Goal: Task Accomplishment & Management: Manage account settings

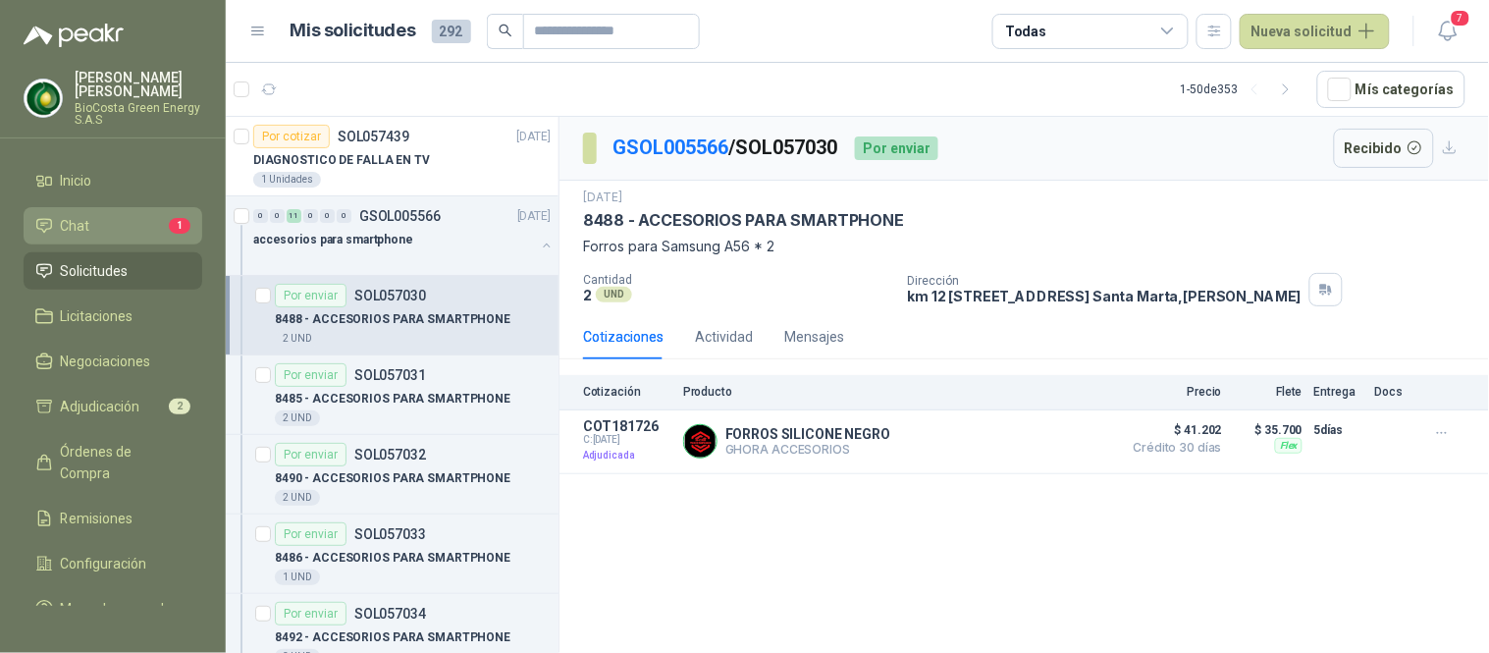
click at [110, 222] on li "Chat 1" at bounding box center [112, 226] width 155 height 22
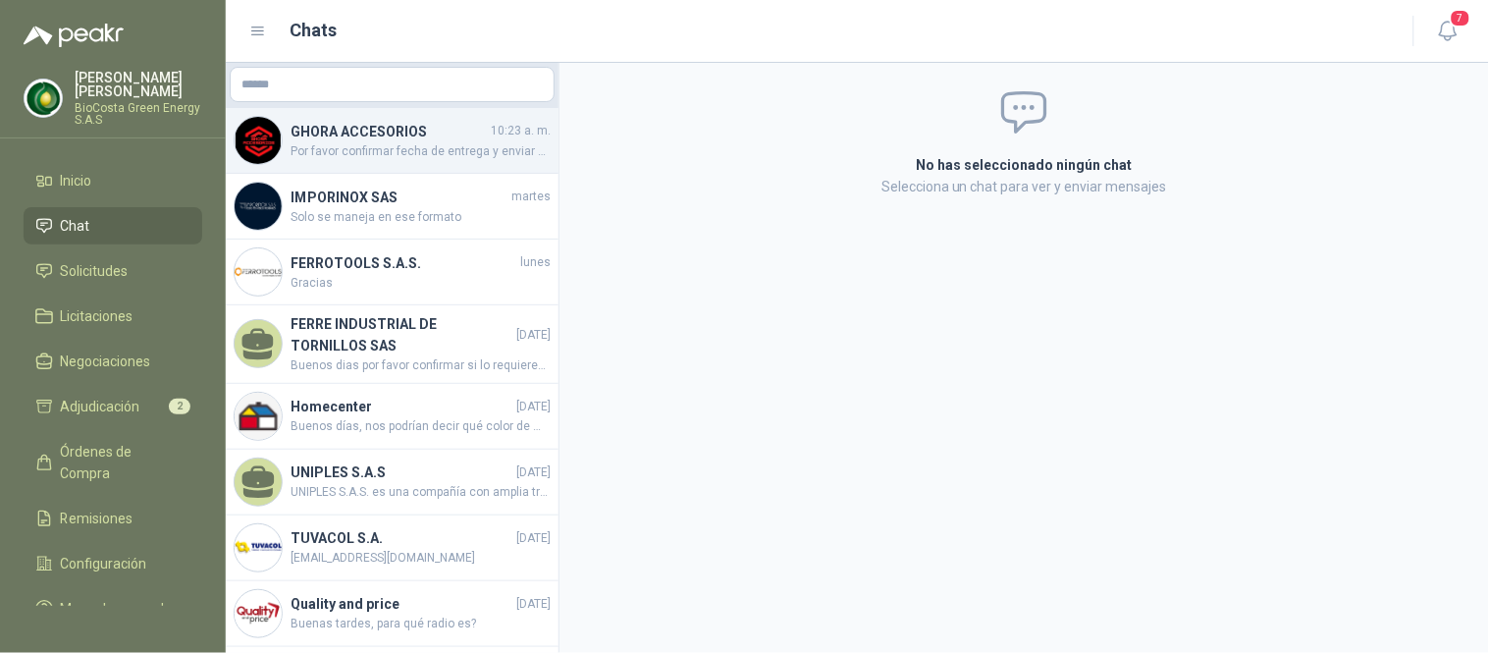
click at [389, 167] on div "GHORA ACCESORIOS 10:23 a. m. Por favor confirmar fecha de entrega y enviar guia…" at bounding box center [392, 141] width 333 height 66
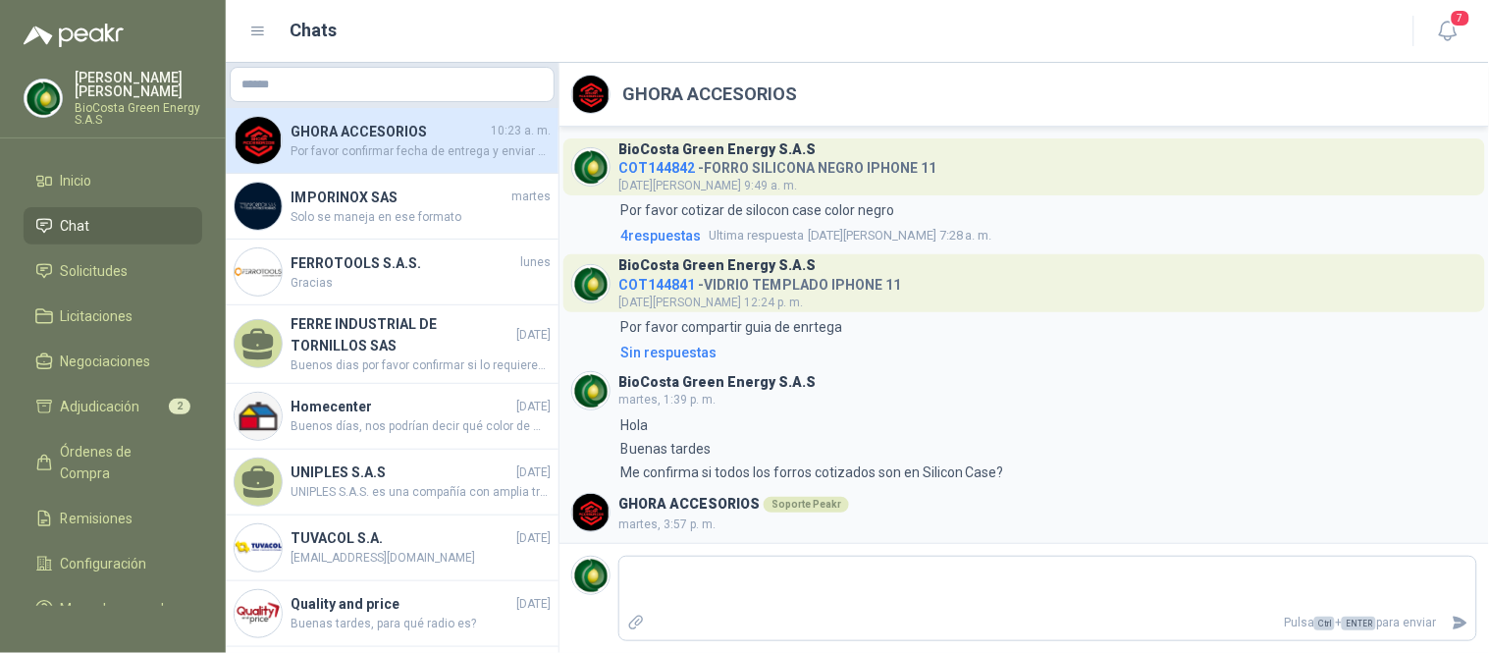
scroll to position [143, 0]
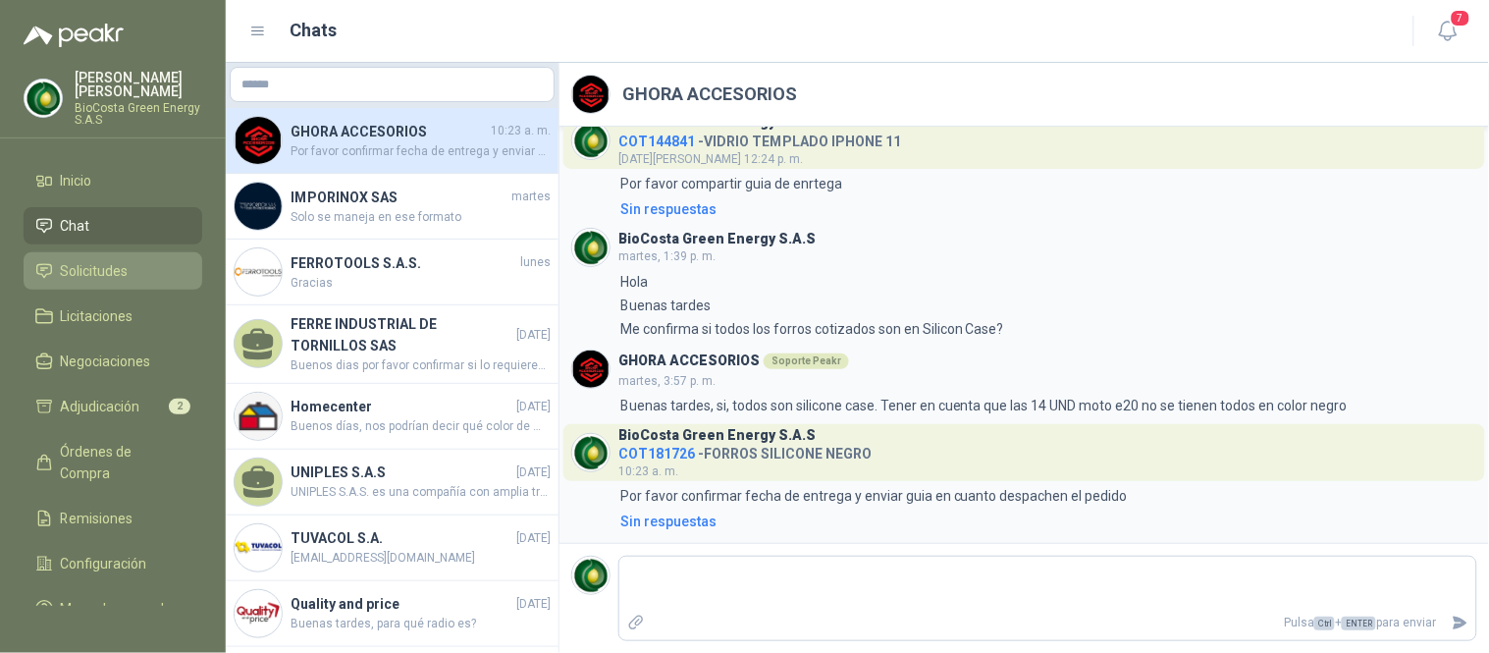
click at [92, 272] on span "Solicitudes" at bounding box center [95, 271] width 68 height 22
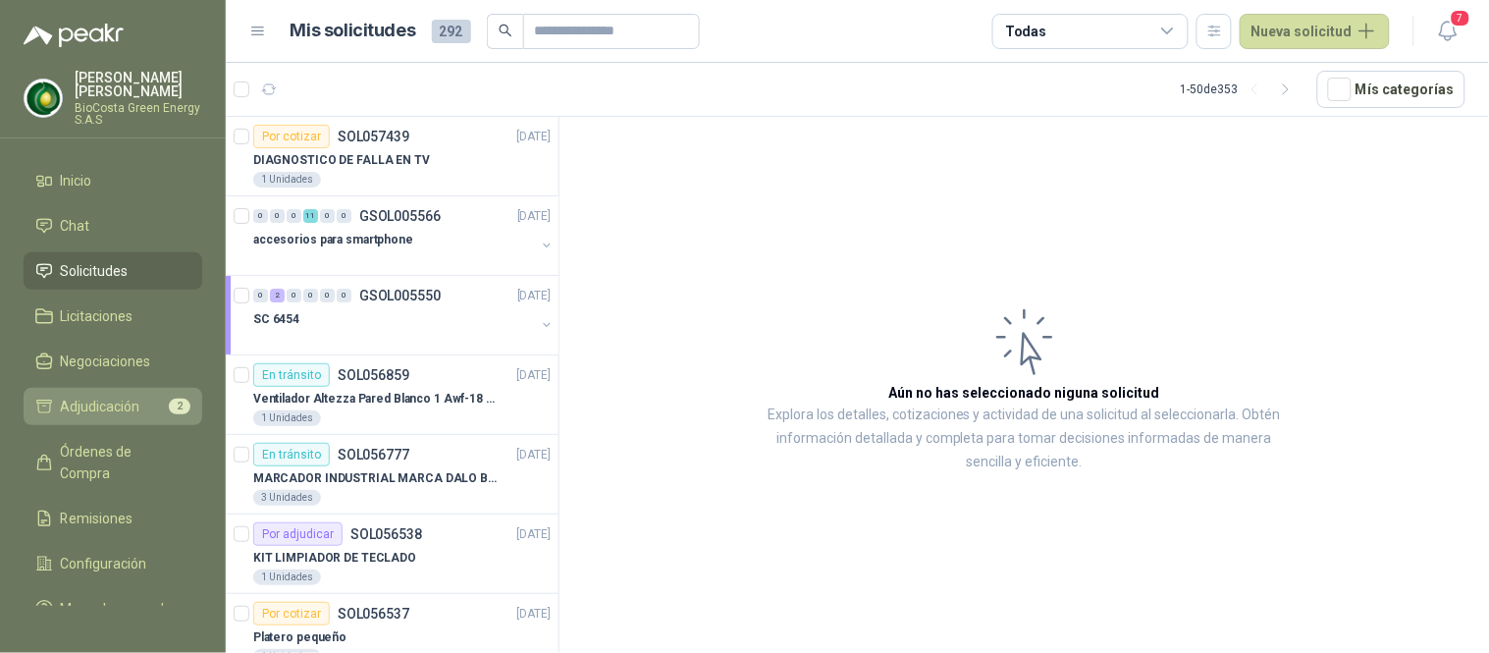
click at [119, 412] on span "Adjudicación" at bounding box center [101, 407] width 80 height 22
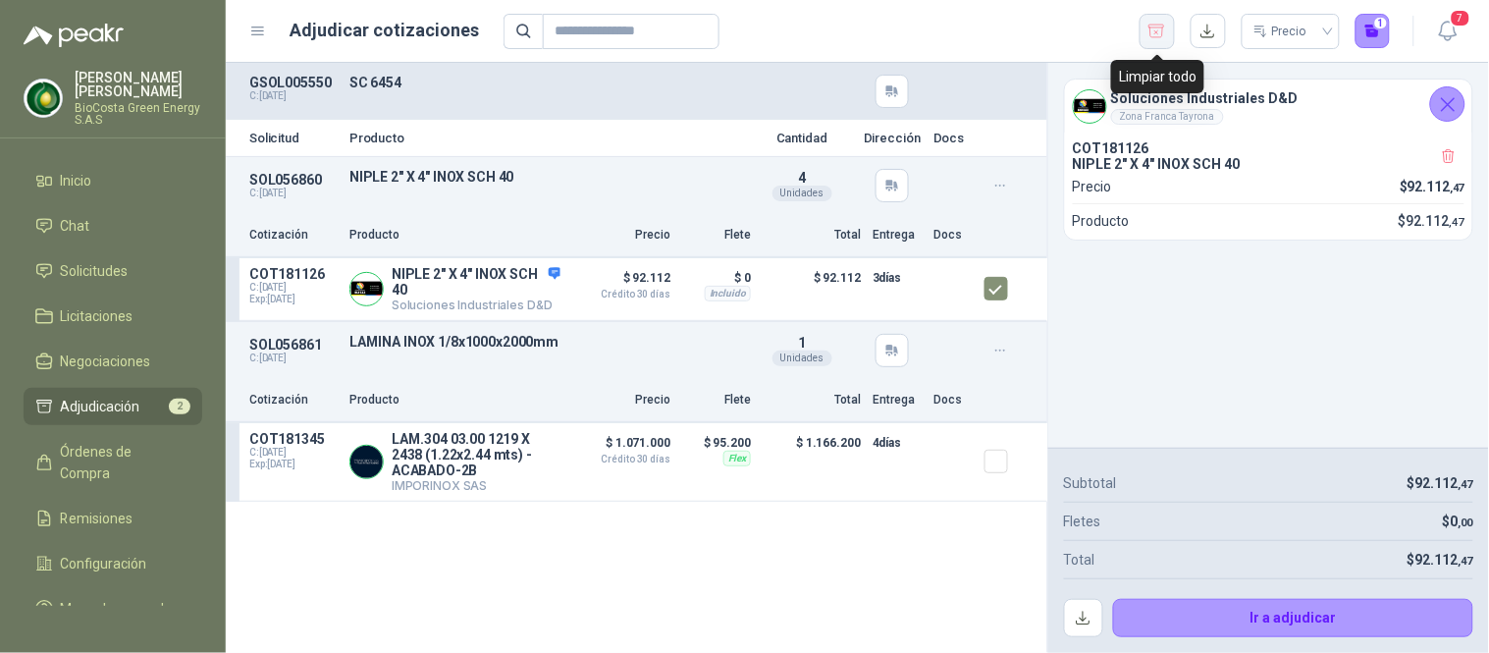
click at [1155, 29] on icon "button" at bounding box center [1157, 32] width 19 height 20
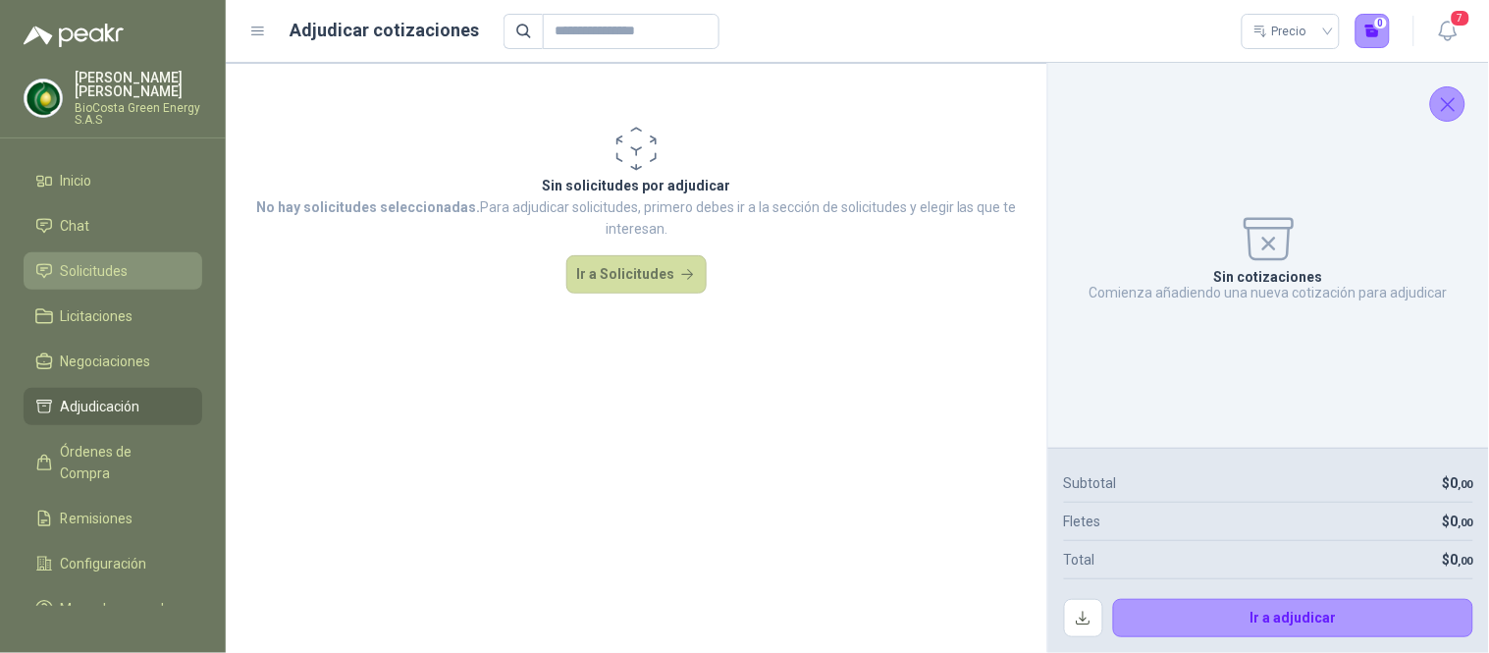
click at [59, 257] on link "Solicitudes" at bounding box center [113, 270] width 179 height 37
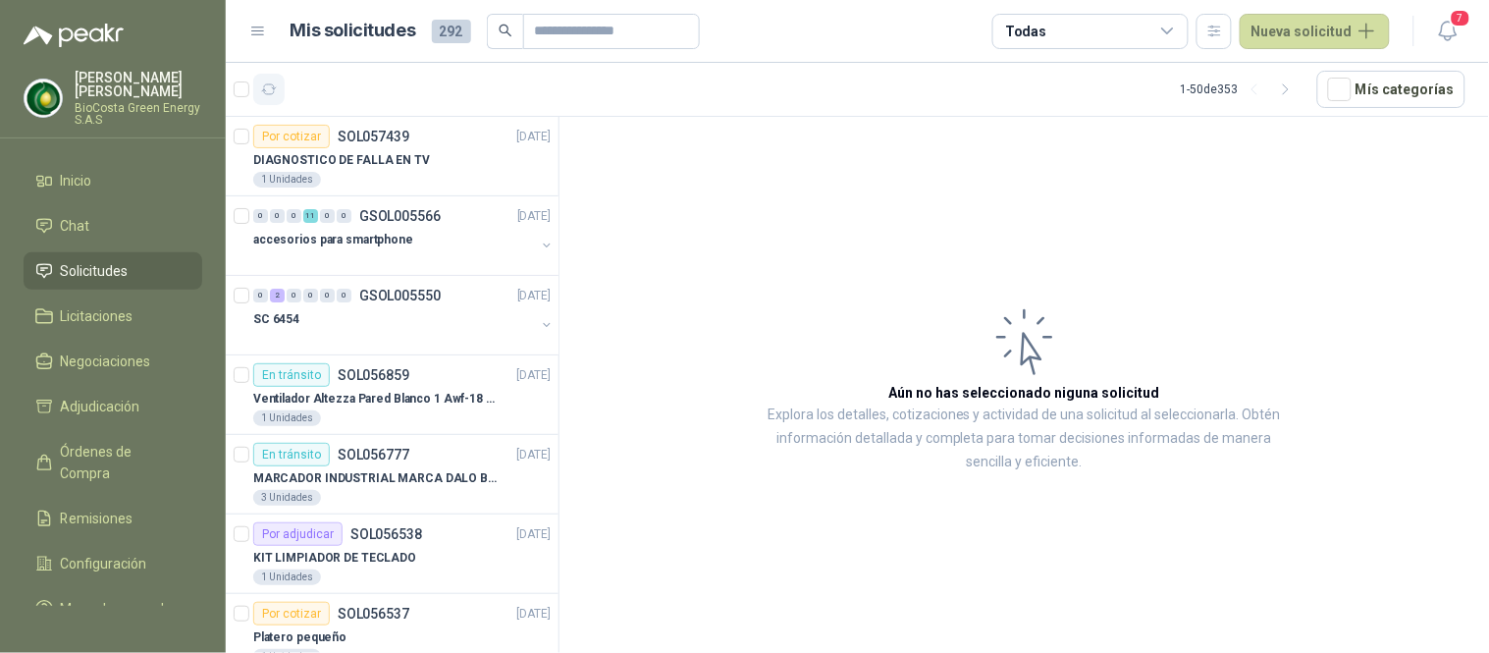
click at [262, 88] on icon "button" at bounding box center [269, 89] width 17 height 17
click at [432, 145] on div "Por cotizar SOL057439 [DATE]" at bounding box center [401, 137] width 297 height 24
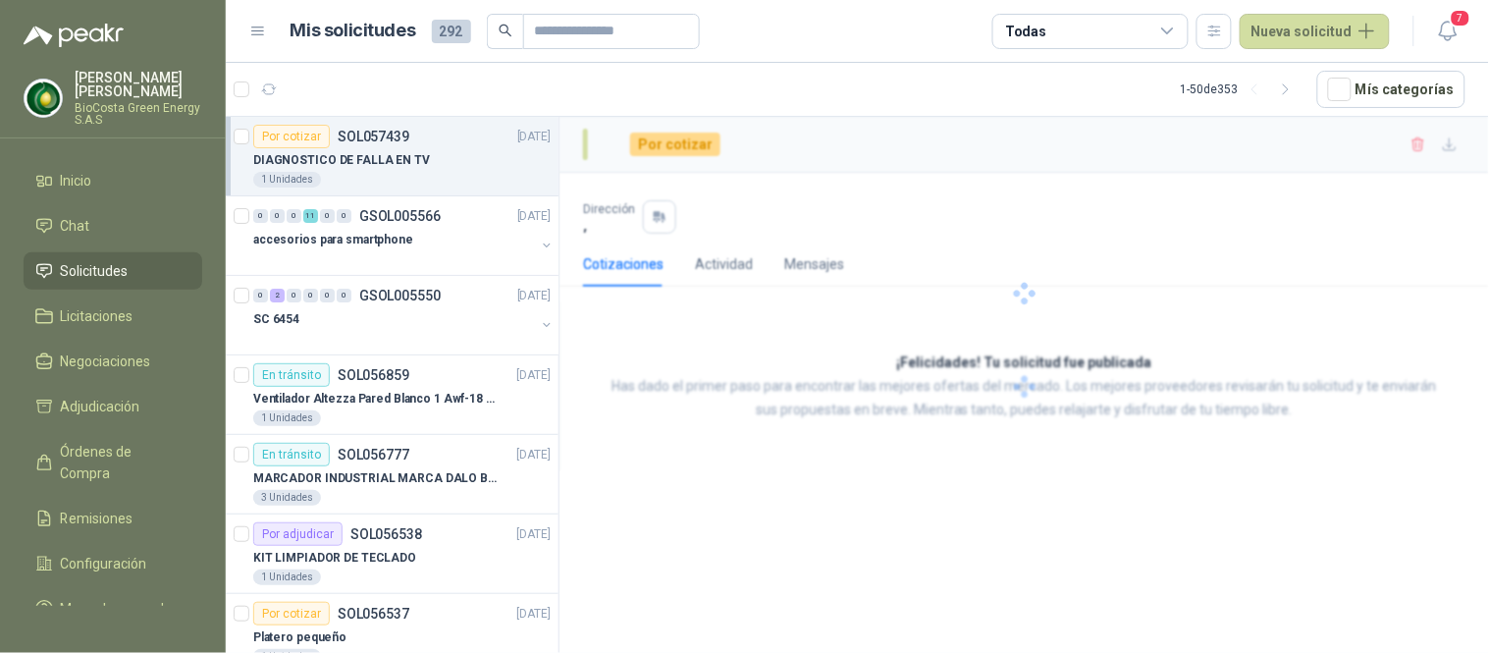
click at [454, 172] on div "1 Unidades" at bounding box center [401, 180] width 297 height 16
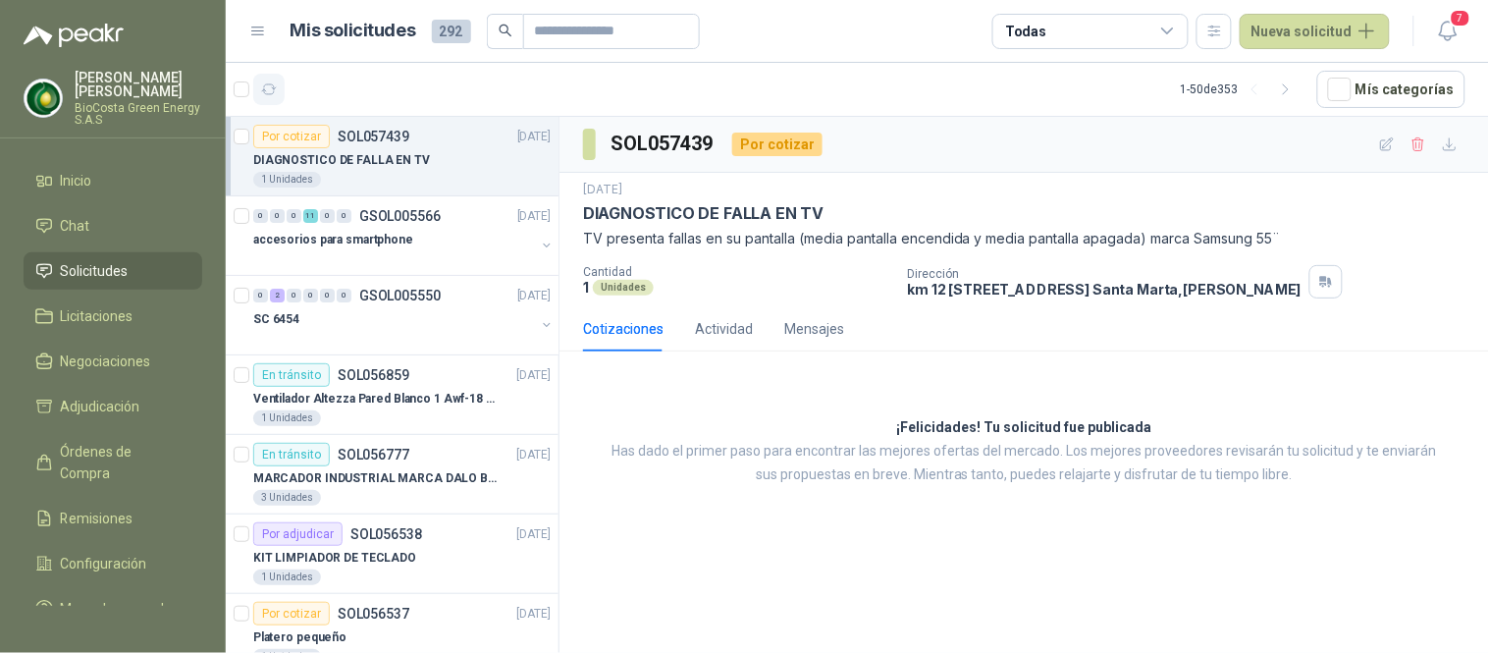
click at [273, 85] on icon "button" at bounding box center [269, 89] width 15 height 10
